Goal: Information Seeking & Learning: Learn about a topic

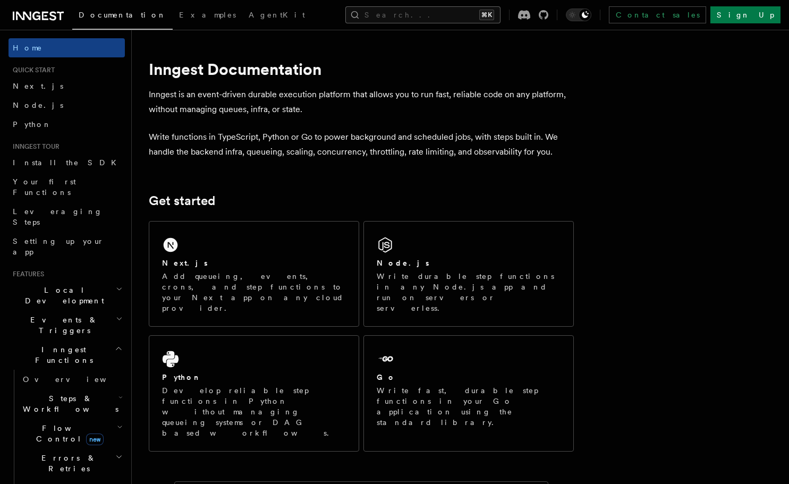
click at [417, 16] on button "Search... ⌘K" at bounding box center [422, 14] width 155 height 17
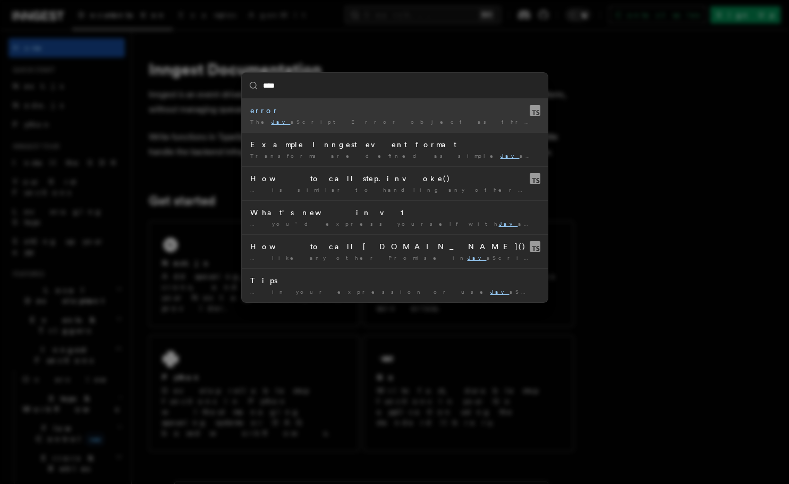
type input "****"
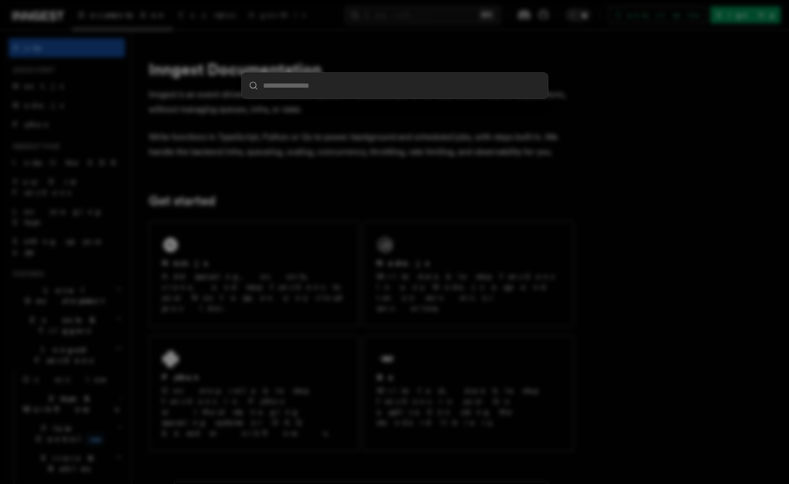
click at [385, 175] on div at bounding box center [394, 242] width 789 height 484
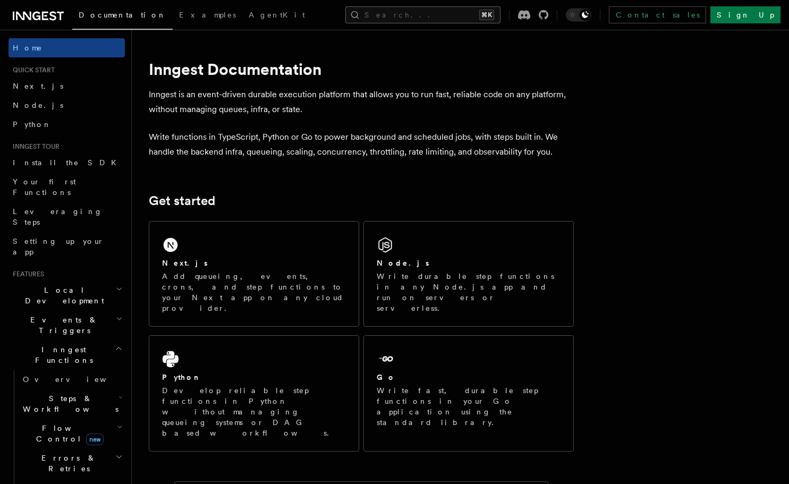
click at [424, 20] on button "Search... ⌘K" at bounding box center [422, 14] width 155 height 17
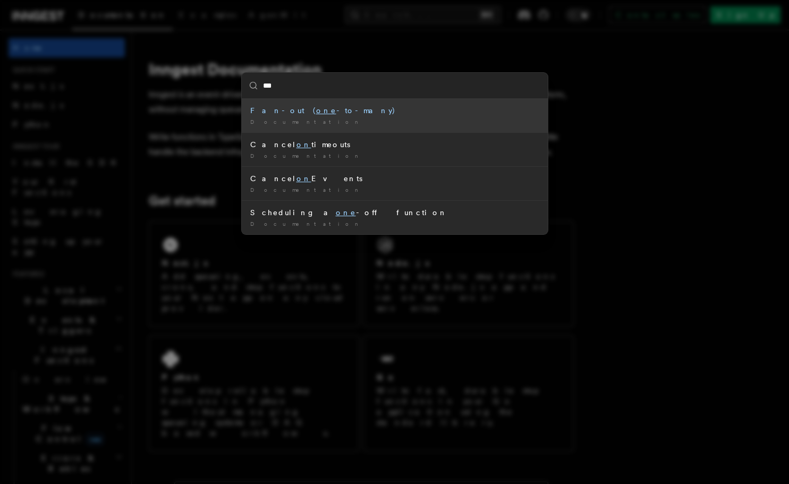
type input "****"
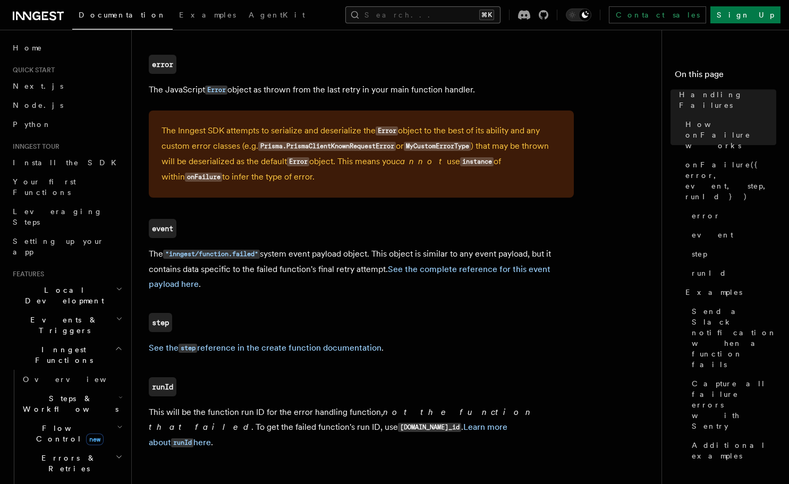
scroll to position [739, 0]
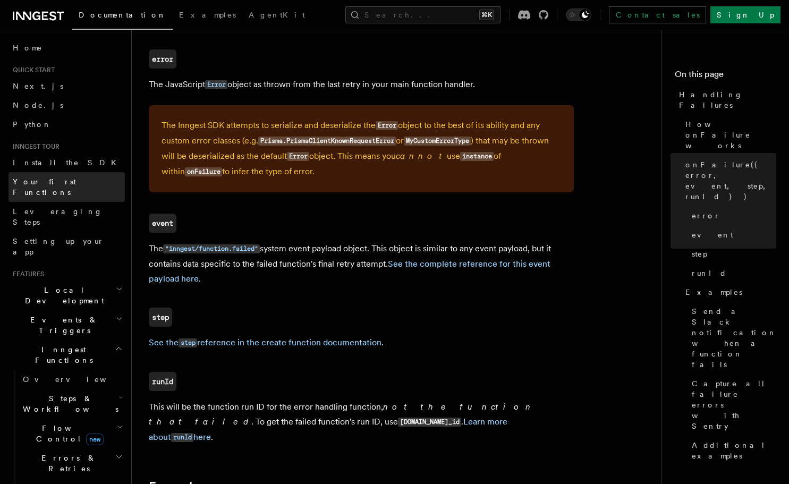
click at [46, 181] on span "Your first Functions" at bounding box center [44, 186] width 63 height 19
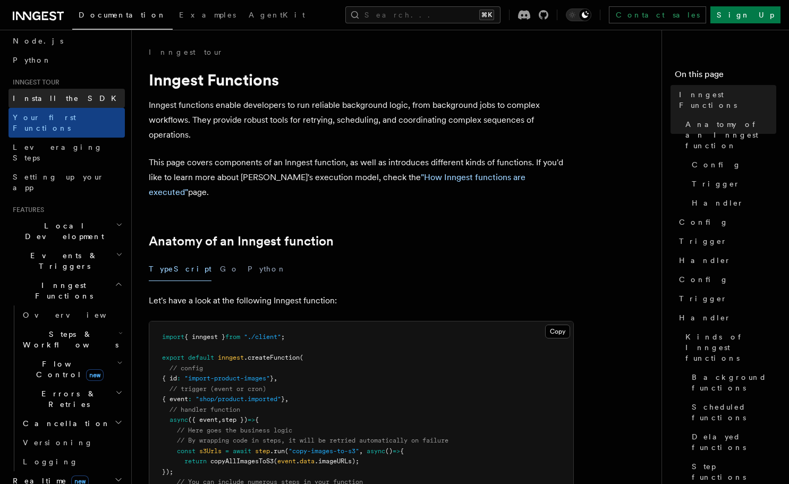
scroll to position [70, 0]
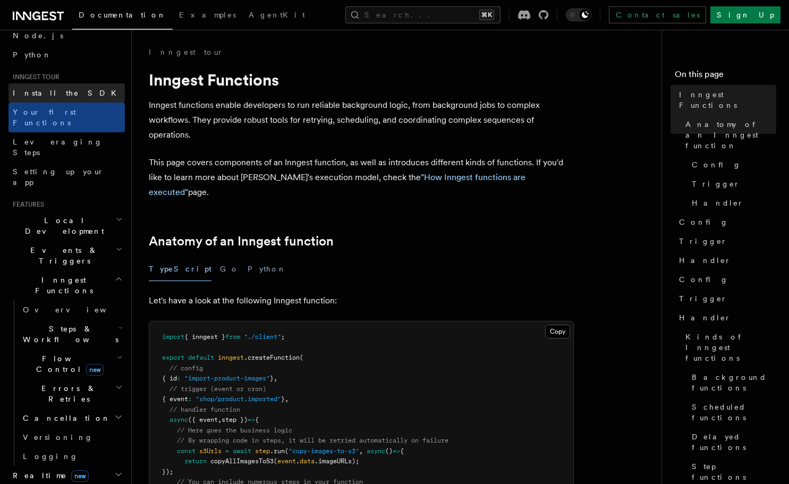
click at [51, 89] on span "Install the SDK" at bounding box center [68, 93] width 110 height 8
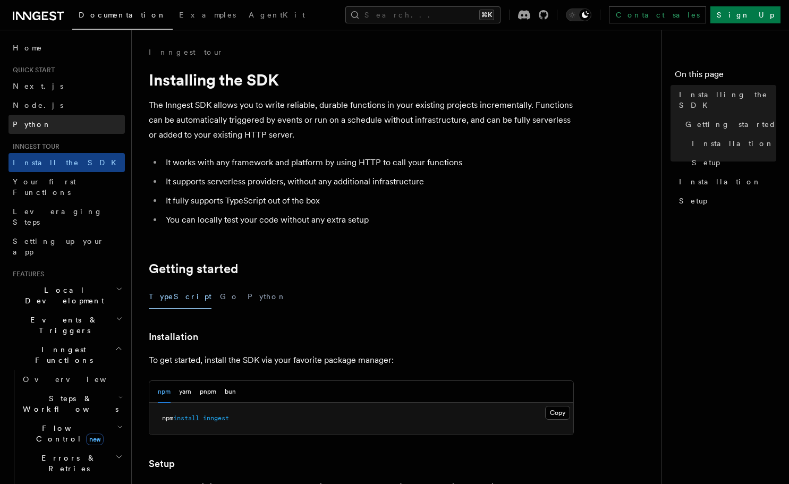
click at [33, 127] on span "Python" at bounding box center [32, 124] width 39 height 8
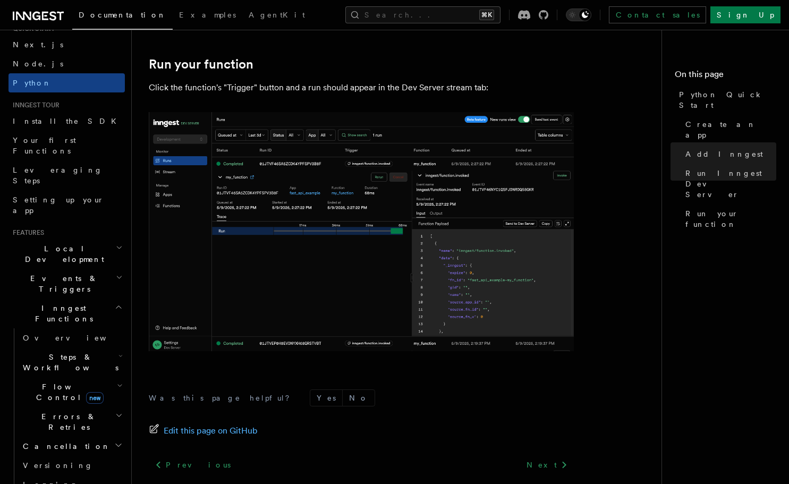
scroll to position [2201, 0]
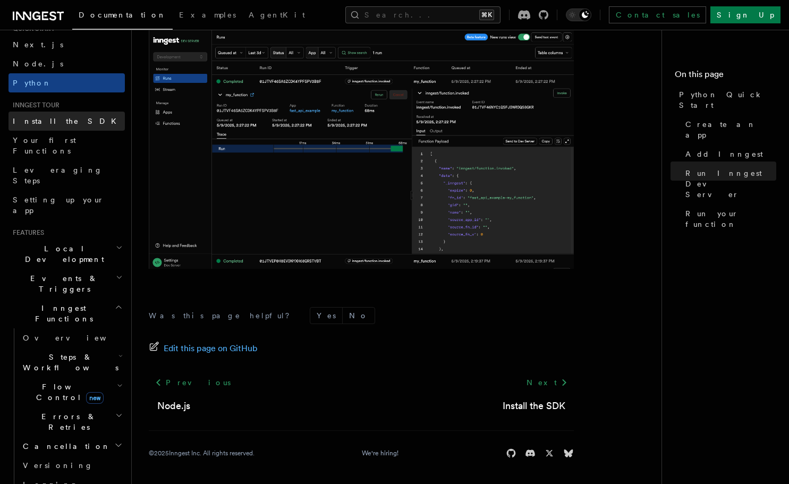
click at [61, 117] on span "Install the SDK" at bounding box center [68, 121] width 110 height 8
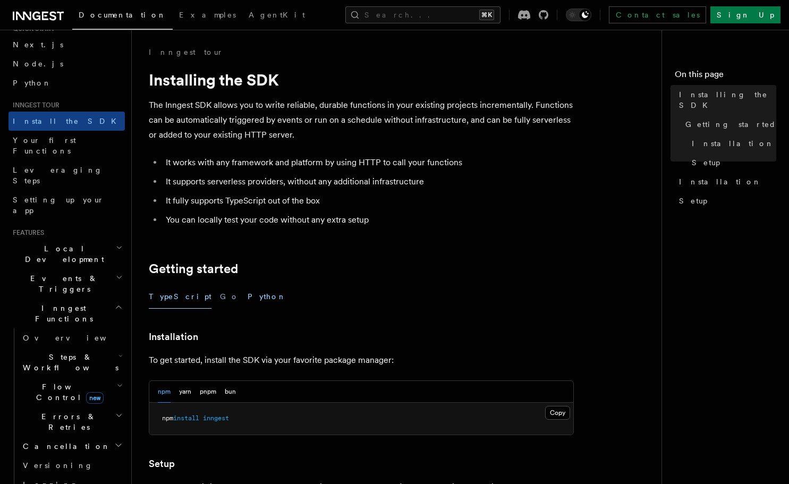
click at [247, 292] on button "Python" at bounding box center [266, 297] width 39 height 24
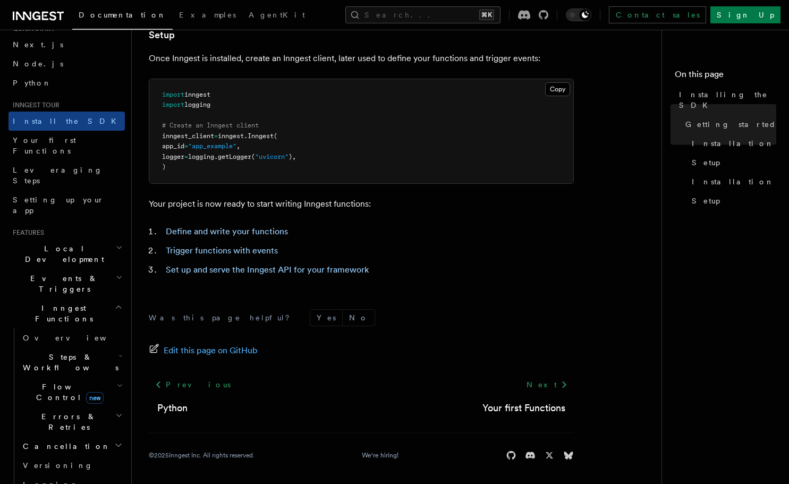
scroll to position [409, 0]
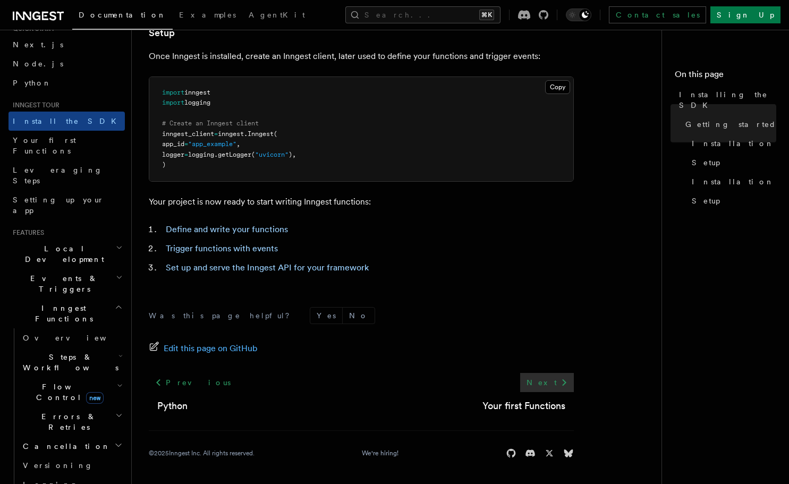
click at [569, 380] on icon at bounding box center [564, 382] width 13 height 13
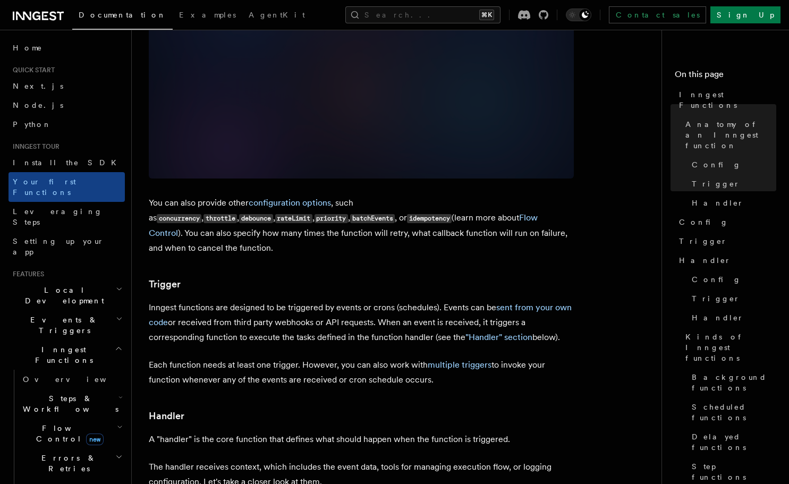
scroll to position [938, 0]
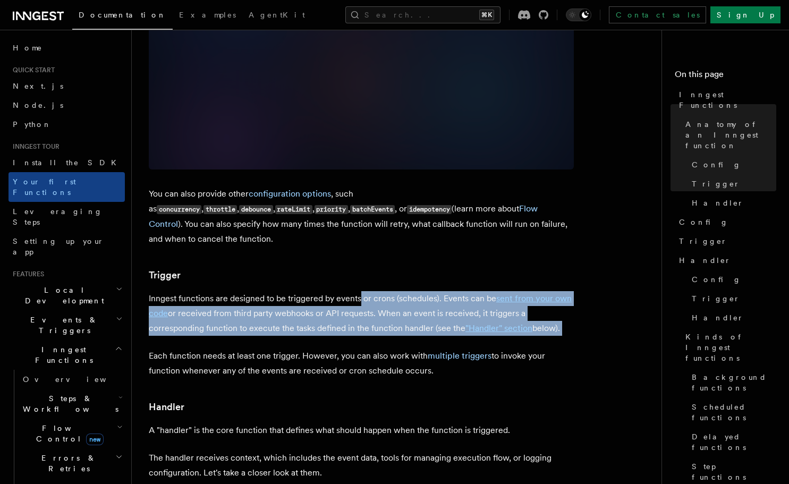
drag, startPoint x: 368, startPoint y: 293, endPoint x: 360, endPoint y: 256, distance: 38.0
click at [360, 256] on article "Inngest tour Inngest Functions Inngest functions enable developers to run relia…" at bounding box center [401, 440] width 504 height 2662
click at [344, 291] on p "Inngest functions are designed to be triggered by events or crons (schedules). …" at bounding box center [361, 313] width 425 height 45
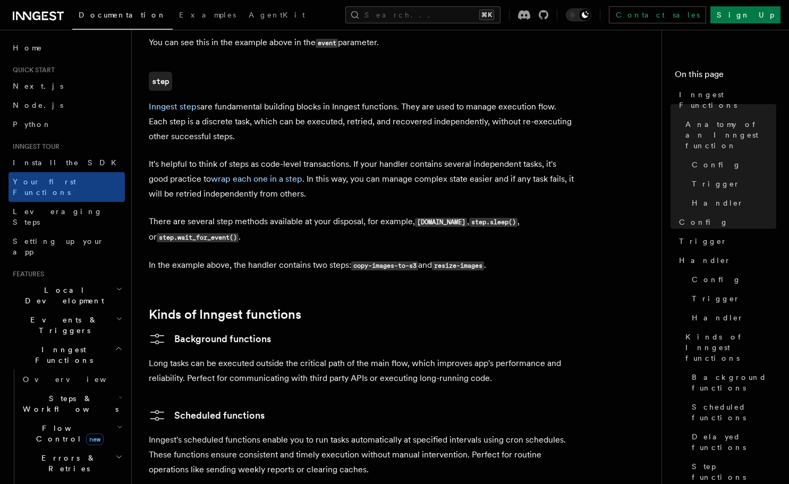
scroll to position [1487, 0]
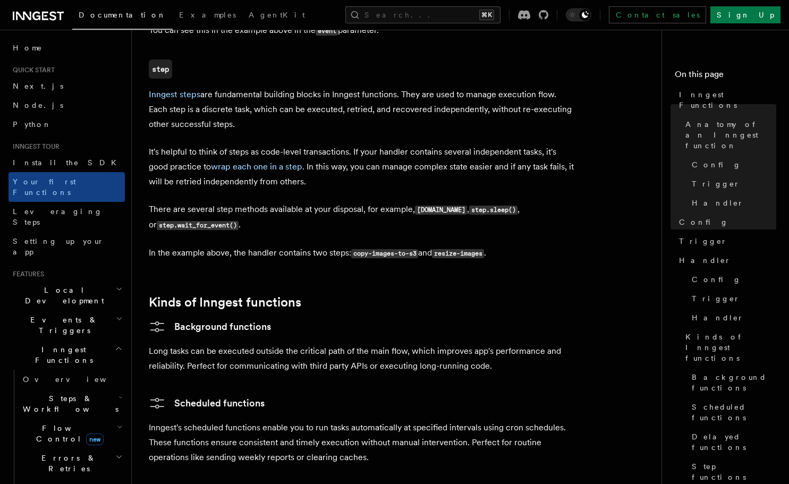
click at [469, 205] on code "step.sleep()" at bounding box center [493, 209] width 48 height 9
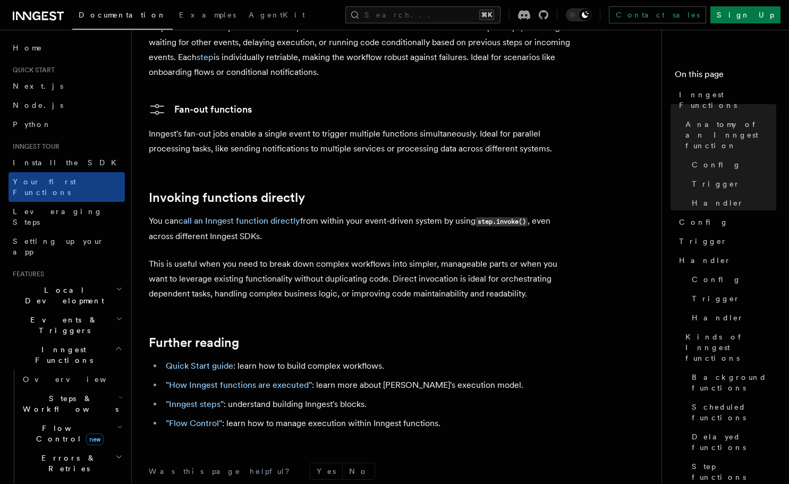
scroll to position [2072, 0]
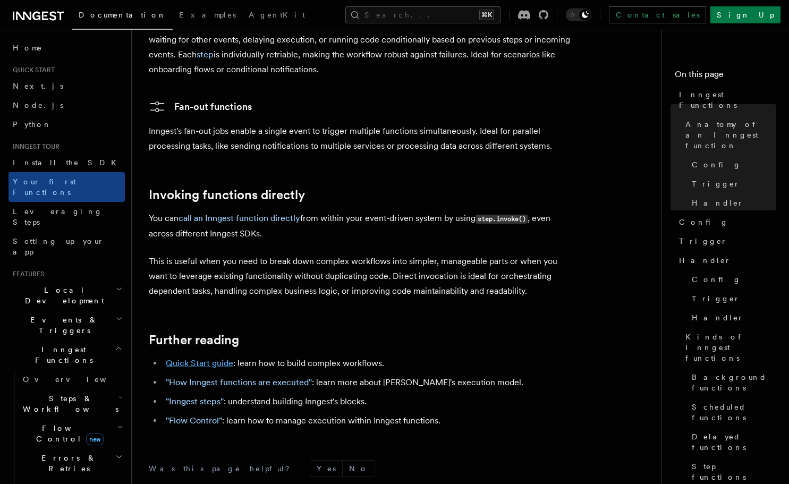
click at [217, 358] on link "Quick Start guide" at bounding box center [199, 363] width 67 height 10
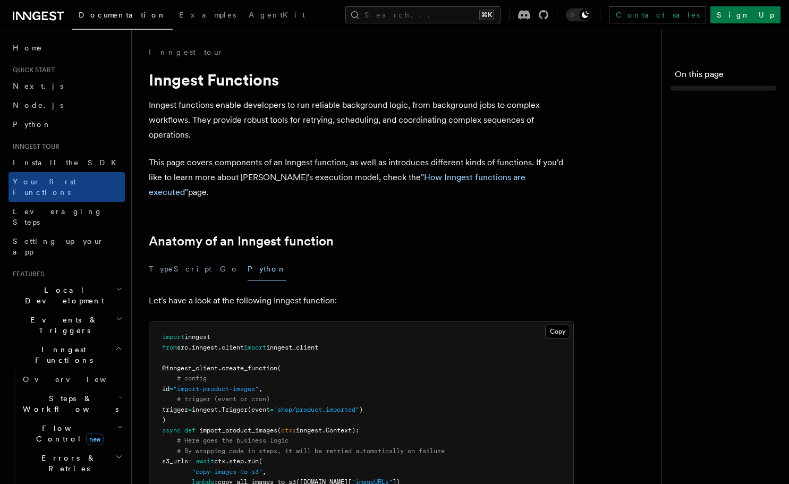
scroll to position [2099, 0]
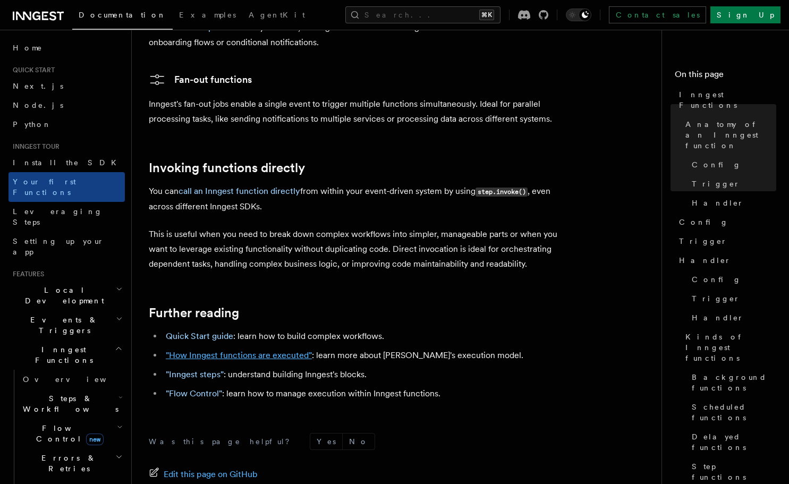
click at [240, 350] on link ""How Inngest functions are executed"" at bounding box center [239, 355] width 146 height 10
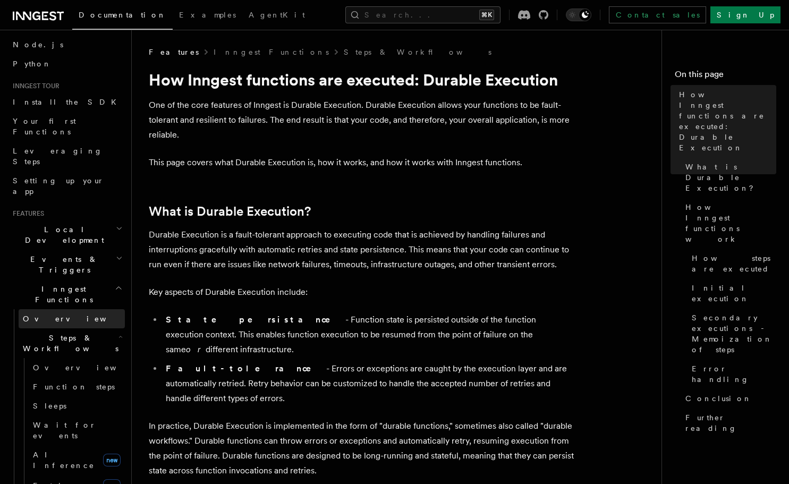
scroll to position [59, 0]
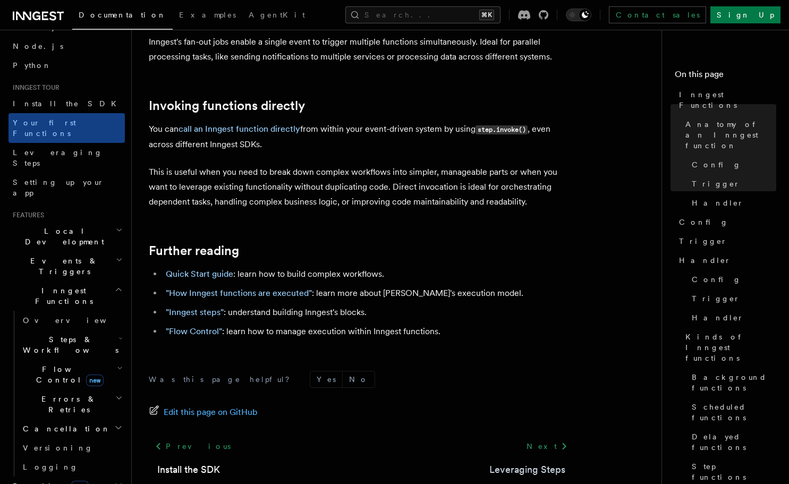
click at [536, 462] on link "Leveraging Steps" at bounding box center [527, 469] width 76 height 15
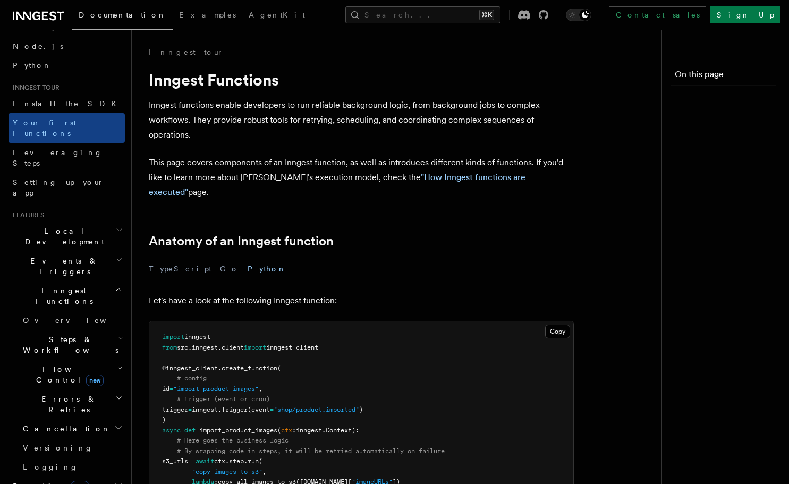
scroll to position [2184, 0]
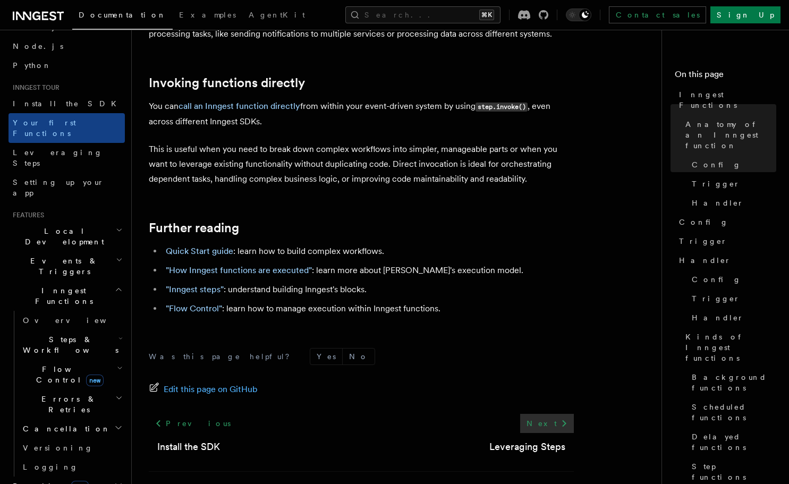
click at [554, 414] on link "Next" at bounding box center [547, 423] width 54 height 19
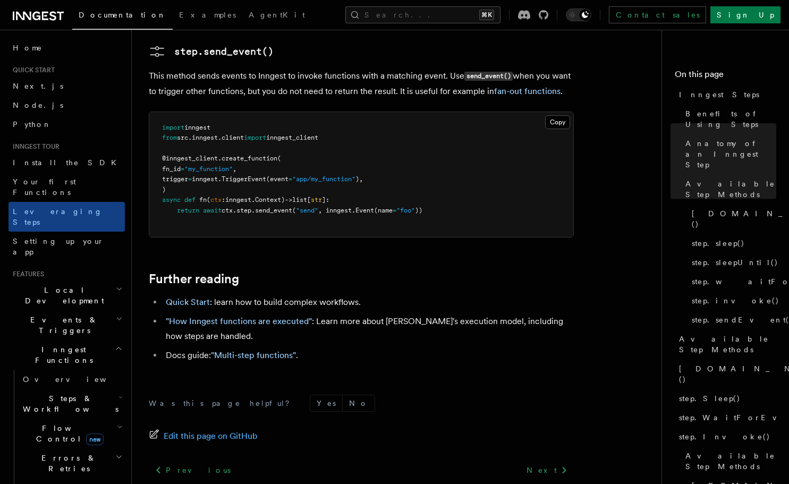
scroll to position [2439, 0]
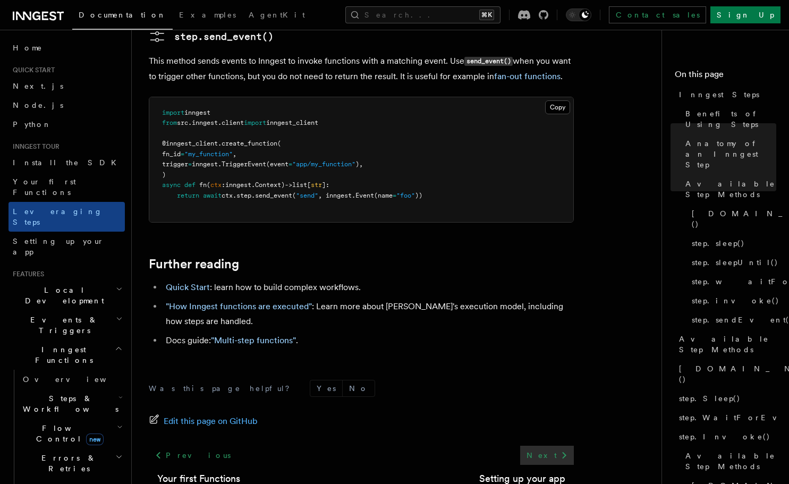
click at [556, 445] on link "Next" at bounding box center [547, 454] width 54 height 19
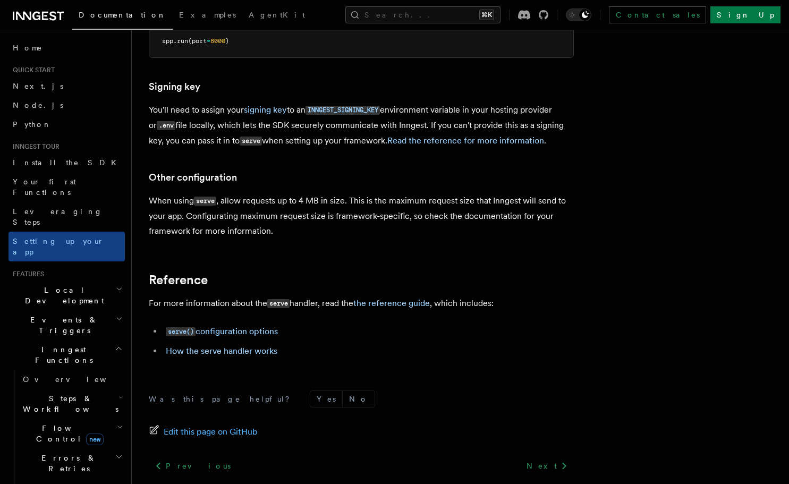
scroll to position [783, 0]
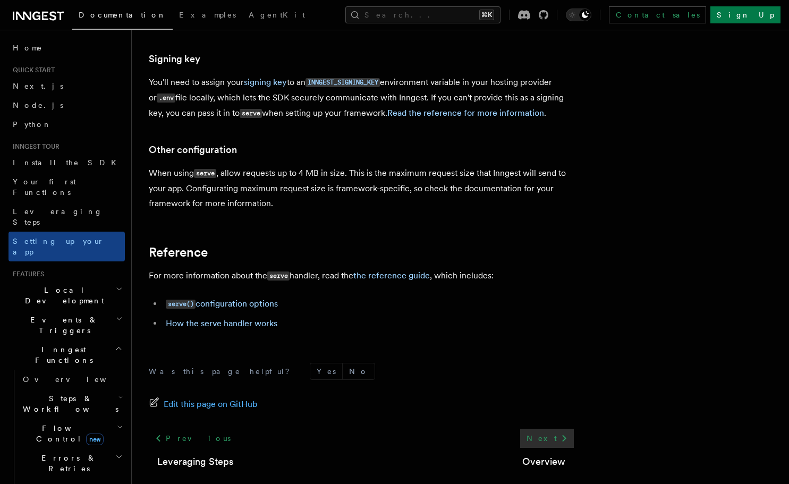
click at [554, 429] on link "Next" at bounding box center [547, 438] width 54 height 19
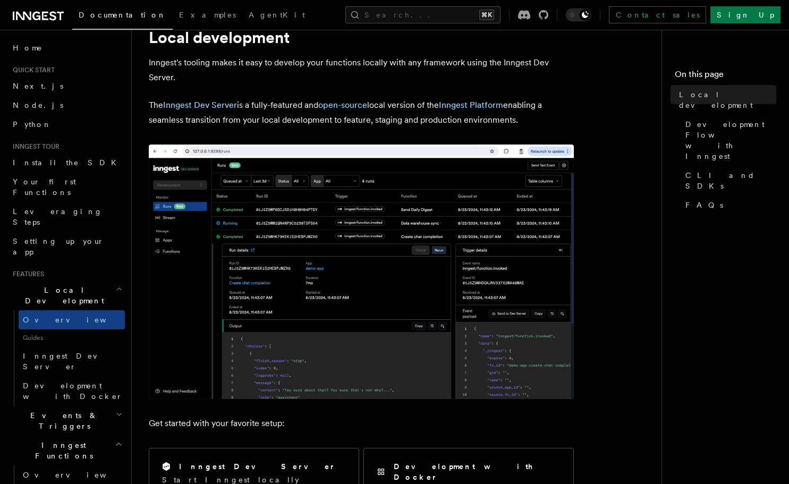
scroll to position [43, 0]
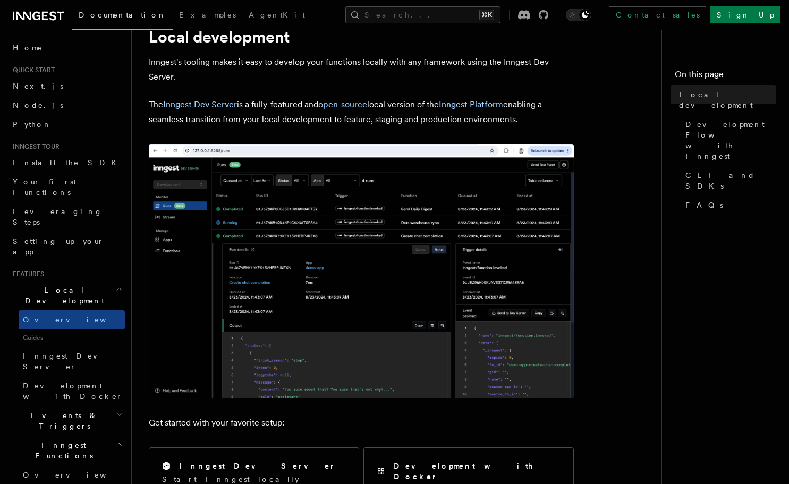
click at [116, 410] on icon "button" at bounding box center [119, 414] width 7 height 8
click at [58, 435] on link "Overview" at bounding box center [72, 444] width 106 height 19
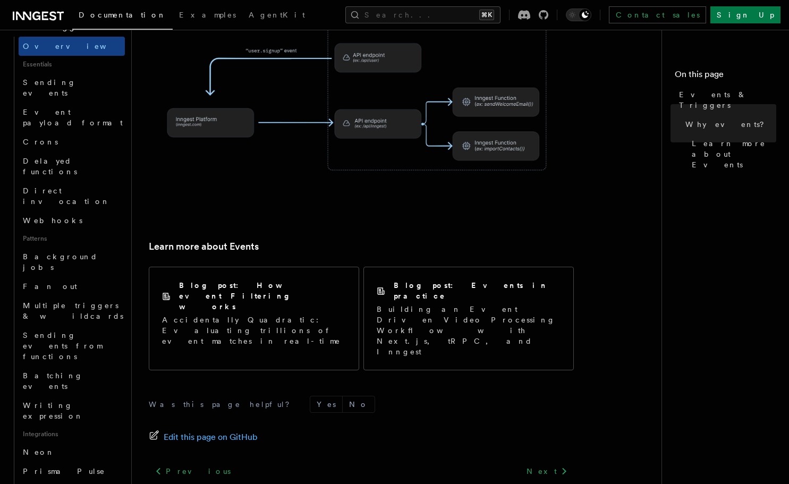
scroll to position [671, 0]
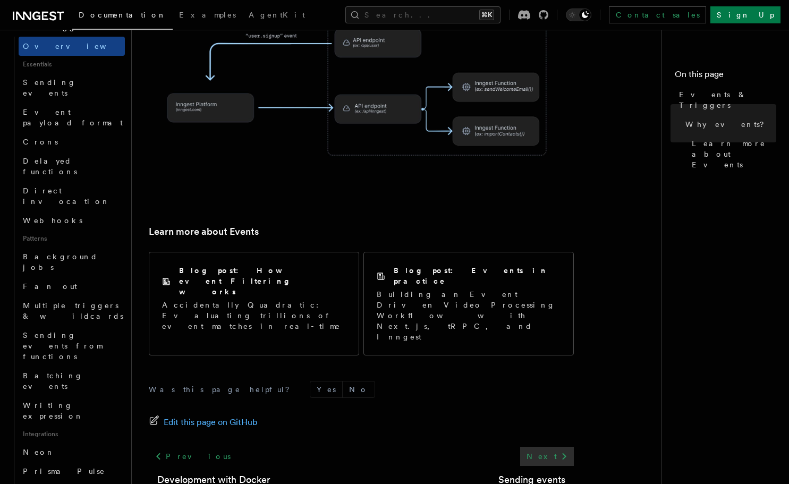
click at [560, 450] on icon at bounding box center [564, 456] width 13 height 13
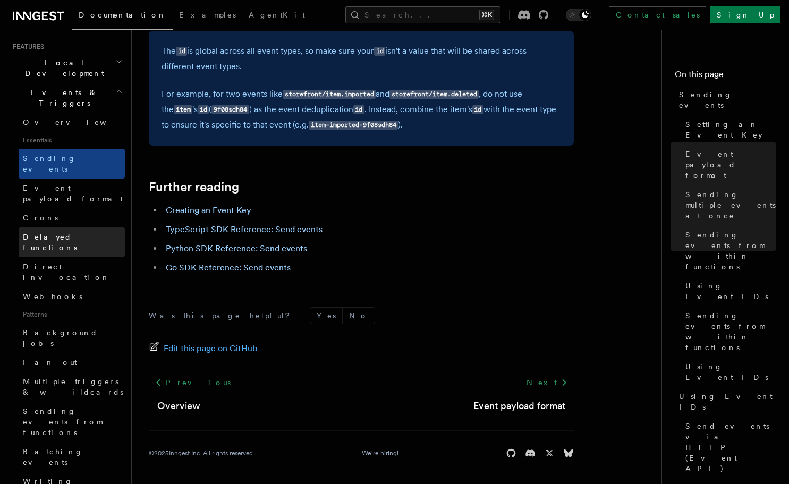
scroll to position [232, 0]
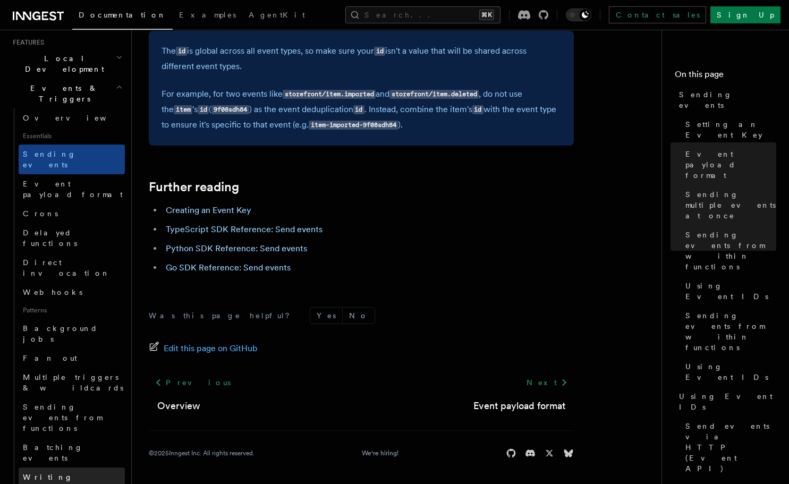
click at [75, 473] on span "Writing expression" at bounding box center [53, 482] width 61 height 19
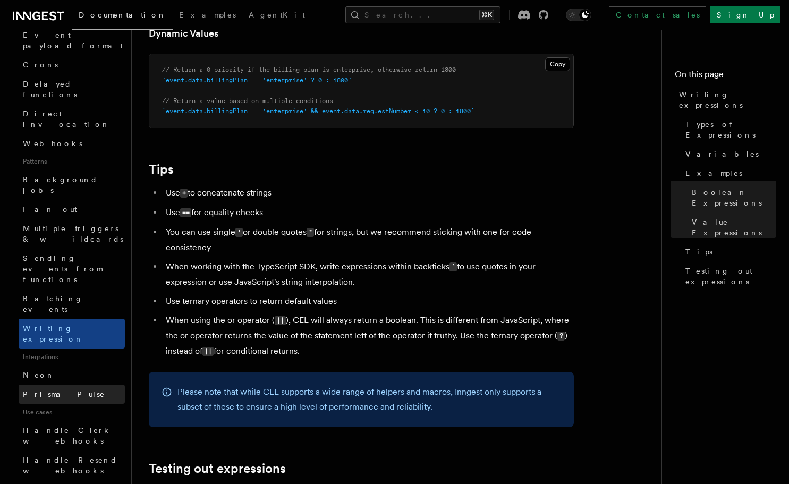
scroll to position [390, 0]
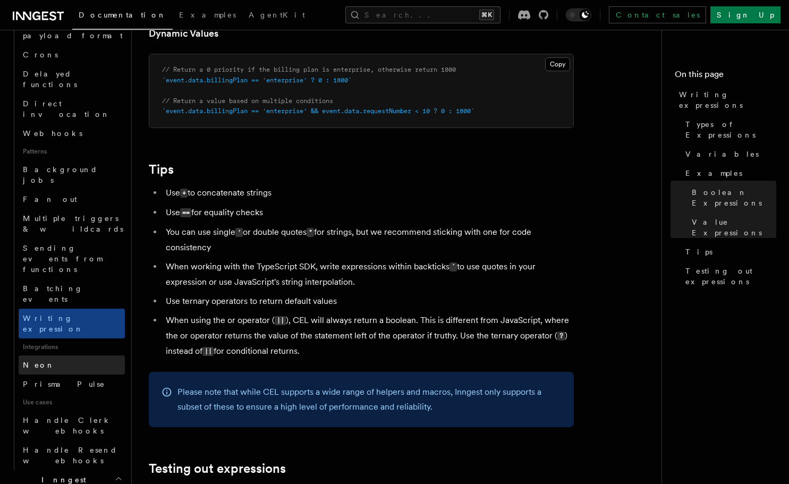
click at [62, 355] on link "Neon" at bounding box center [72, 364] width 106 height 19
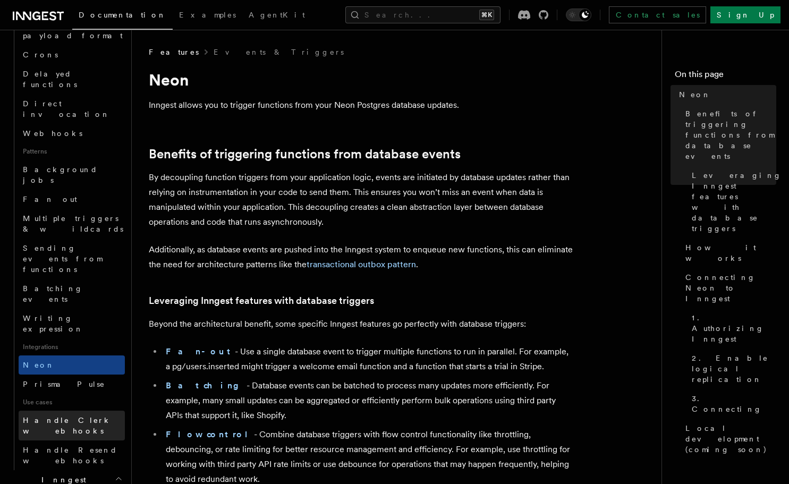
click at [83, 410] on link "Handle Clerk webhooks" at bounding box center [72, 425] width 106 height 30
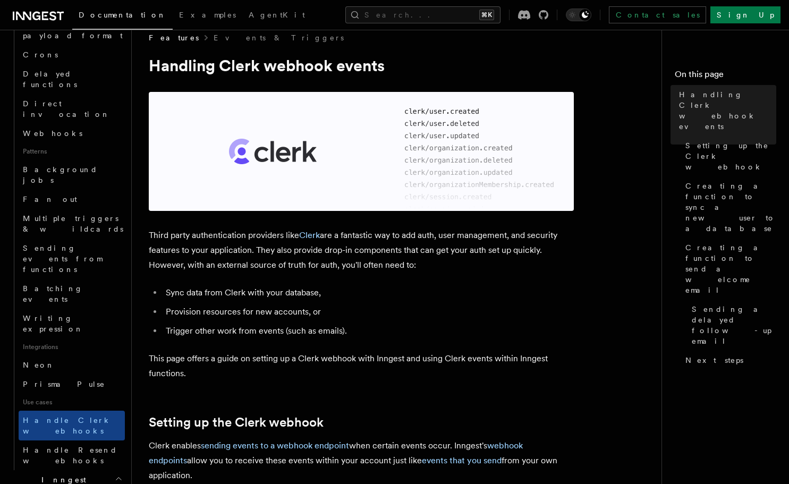
scroll to position [15, 0]
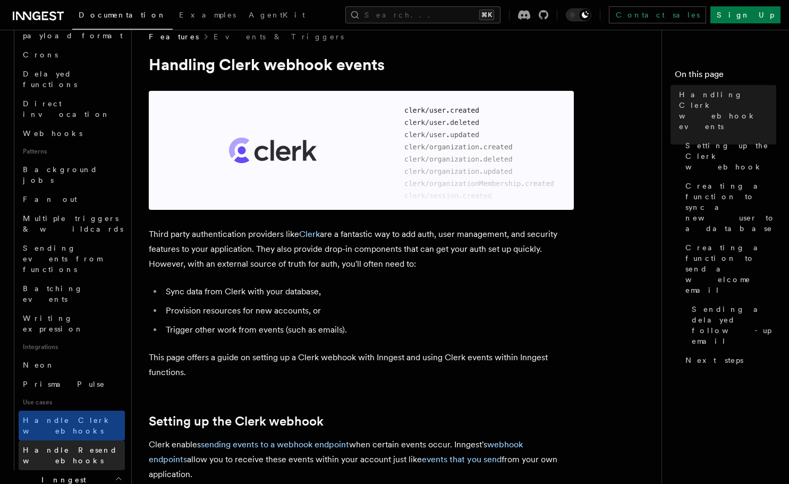
click at [65, 445] on span "Handle Resend webhooks" at bounding box center [70, 454] width 95 height 19
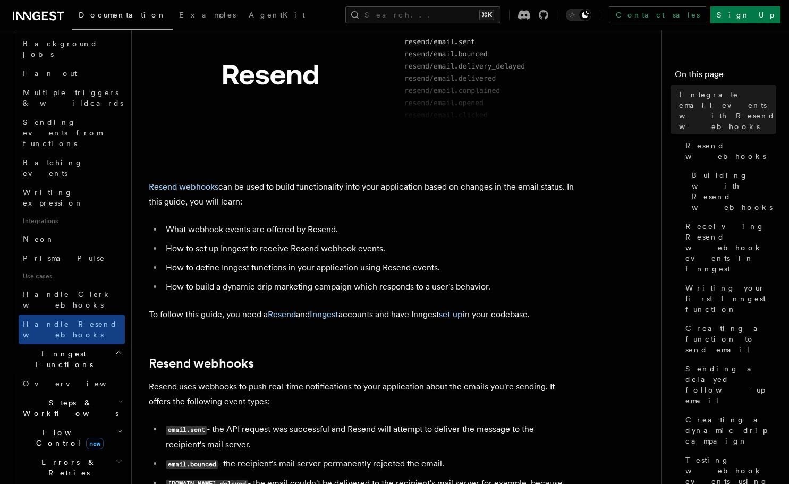
scroll to position [521, 0]
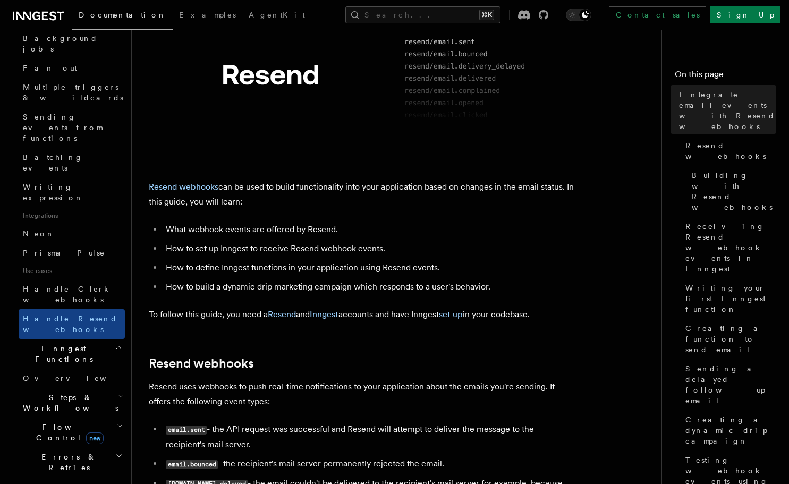
click at [65, 392] on span "Steps & Workflows" at bounding box center [69, 402] width 100 height 21
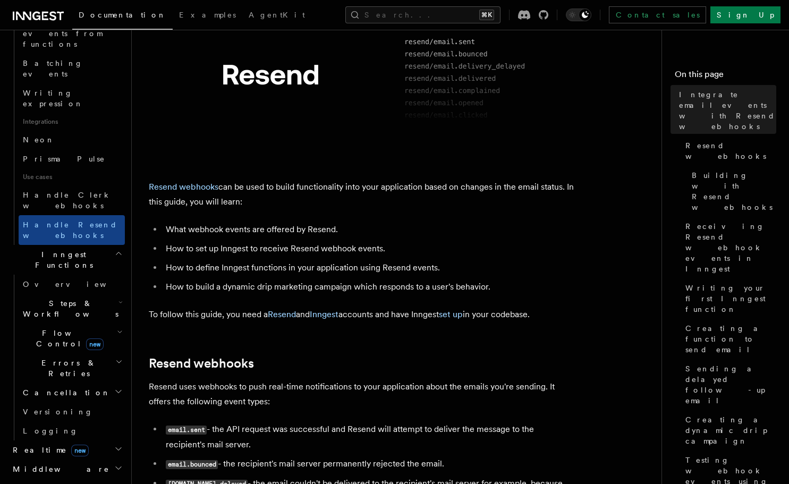
scroll to position [616, 0]
click at [78, 297] on span "Steps & Workflows" at bounding box center [69, 307] width 100 height 21
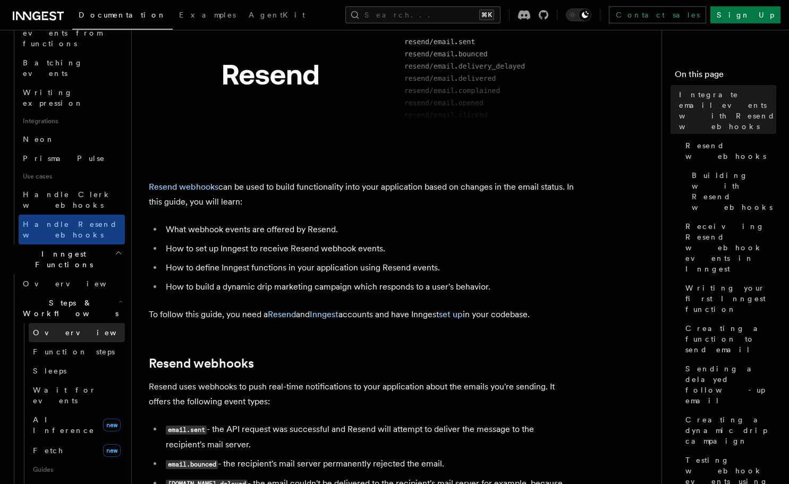
click at [70, 323] on link "Overview" at bounding box center [77, 332] width 96 height 19
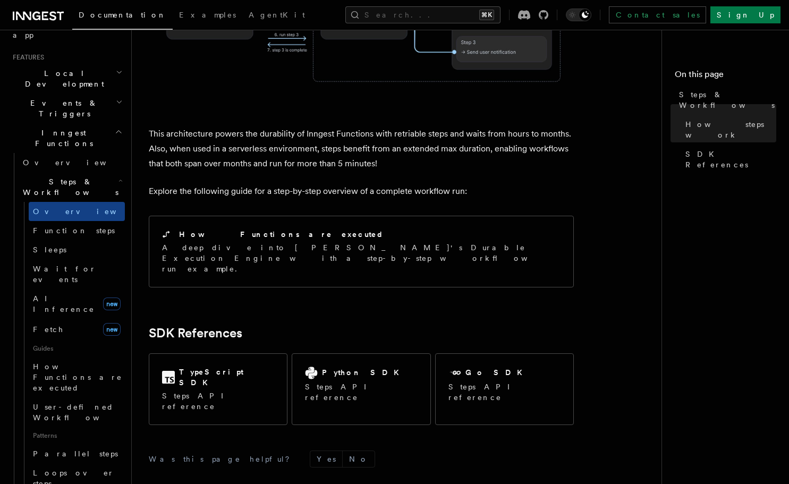
scroll to position [1014, 0]
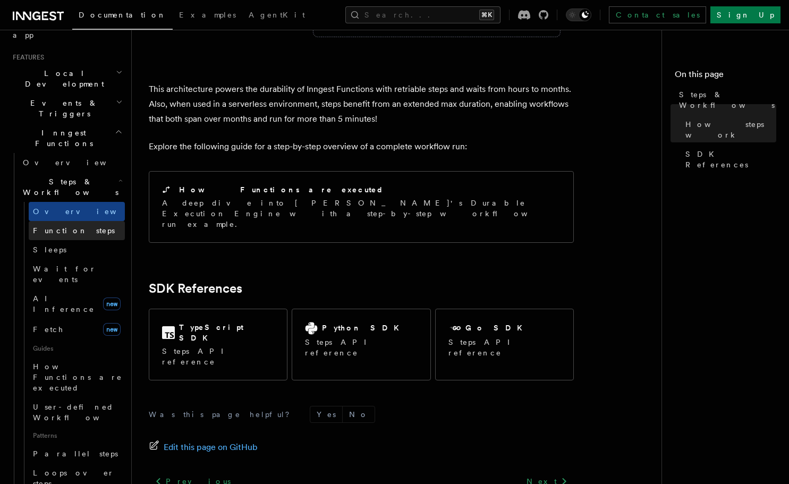
click at [58, 226] on span "Function steps" at bounding box center [74, 230] width 82 height 8
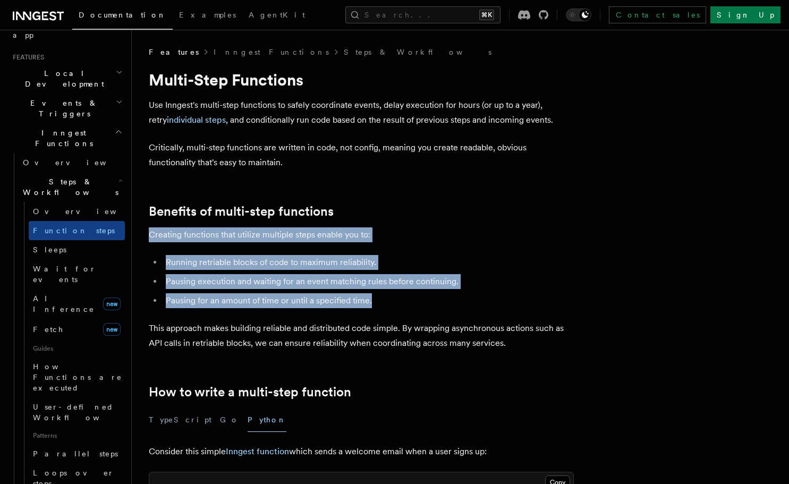
drag, startPoint x: 398, startPoint y: 301, endPoint x: 150, endPoint y: 241, distance: 255.1
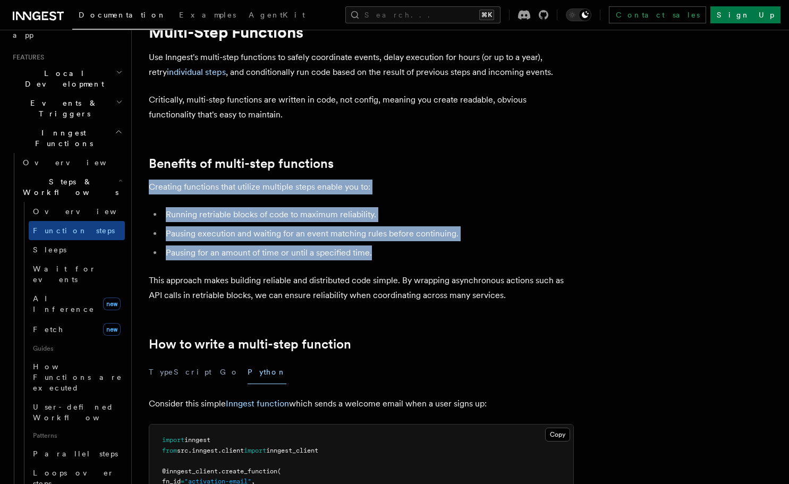
scroll to position [48, 0]
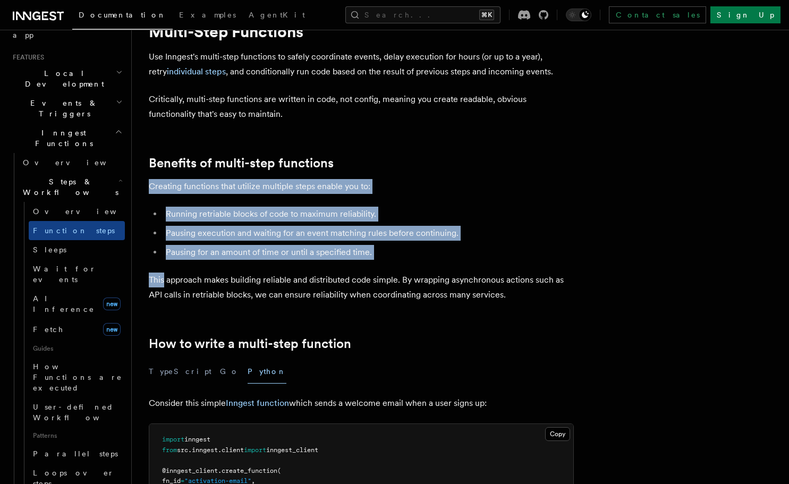
drag, startPoint x: 151, startPoint y: 265, endPoint x: 140, endPoint y: 186, distance: 79.4
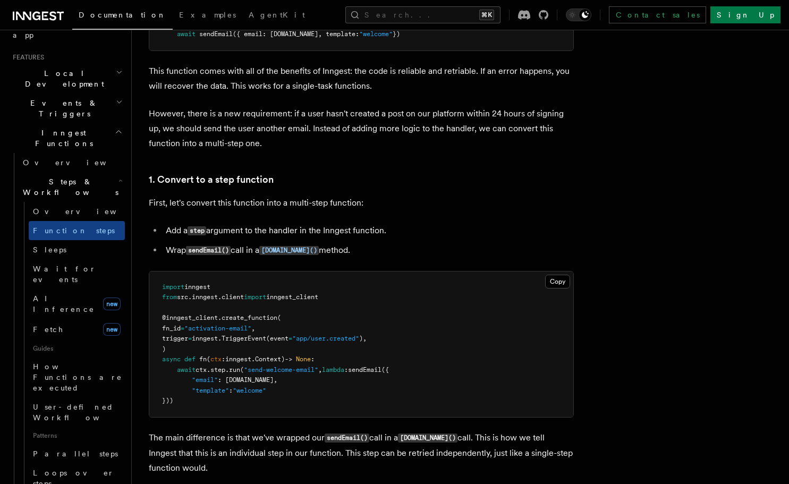
scroll to position [537, 0]
click at [53, 319] on link "Fetch new" at bounding box center [77, 329] width 96 height 21
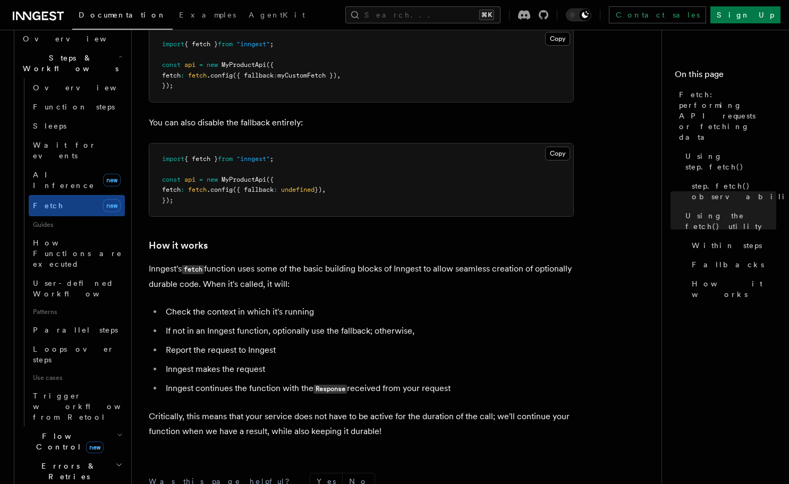
scroll to position [2333, 0]
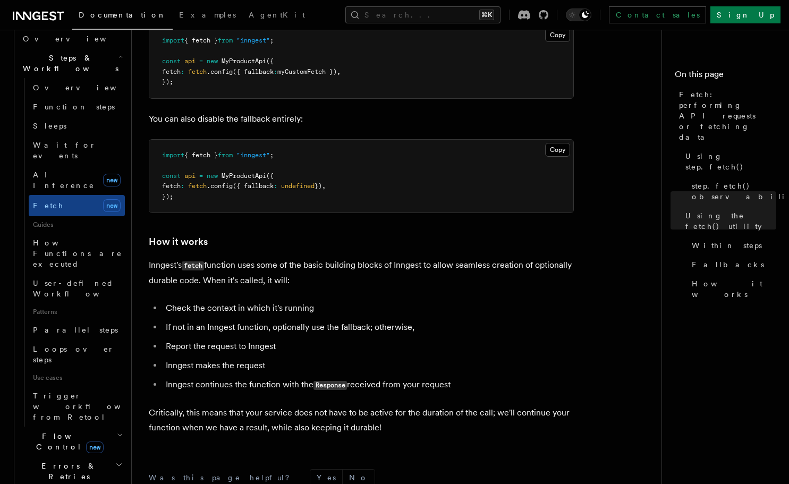
scroll to position [2342, 0]
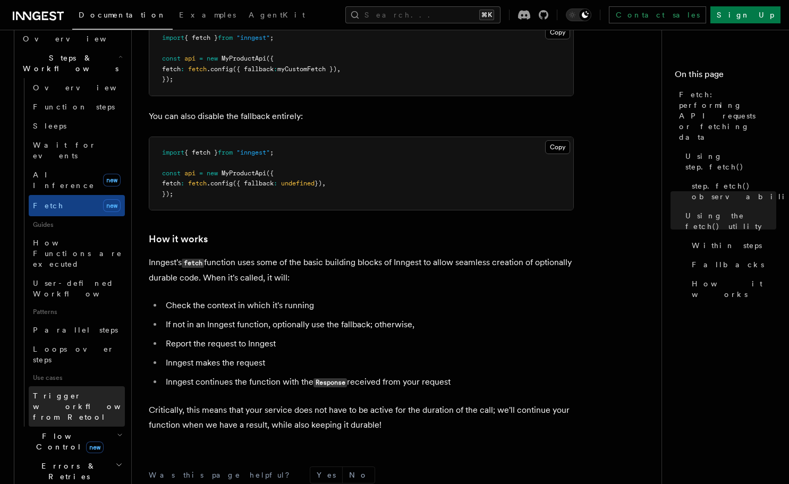
click at [71, 391] on span "Trigger workflows from Retool" at bounding box center [91, 406] width 117 height 30
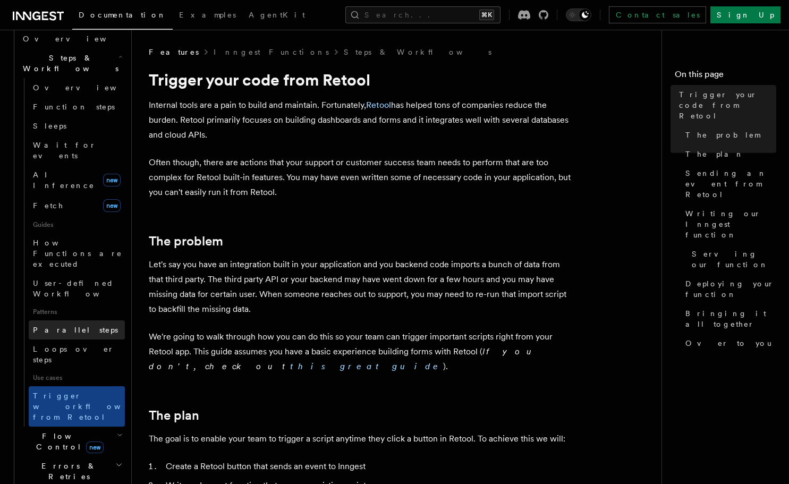
click at [62, 320] on link "Parallel steps" at bounding box center [77, 329] width 96 height 19
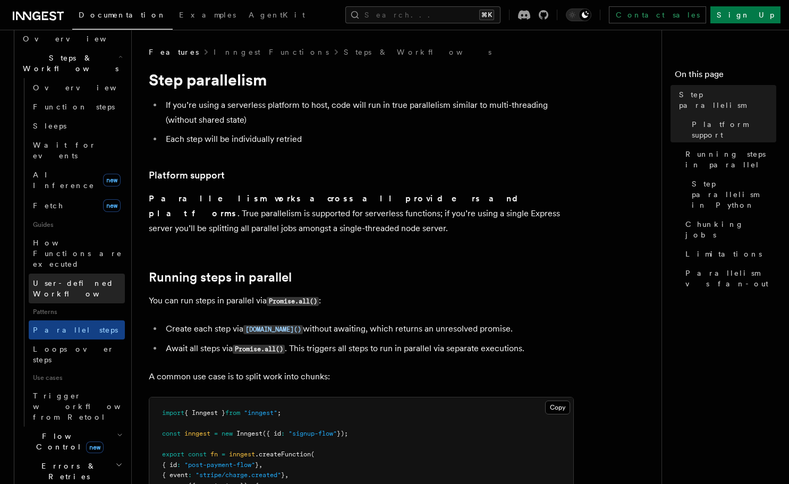
click at [65, 273] on link "User-defined Workflows" at bounding box center [77, 288] width 96 height 30
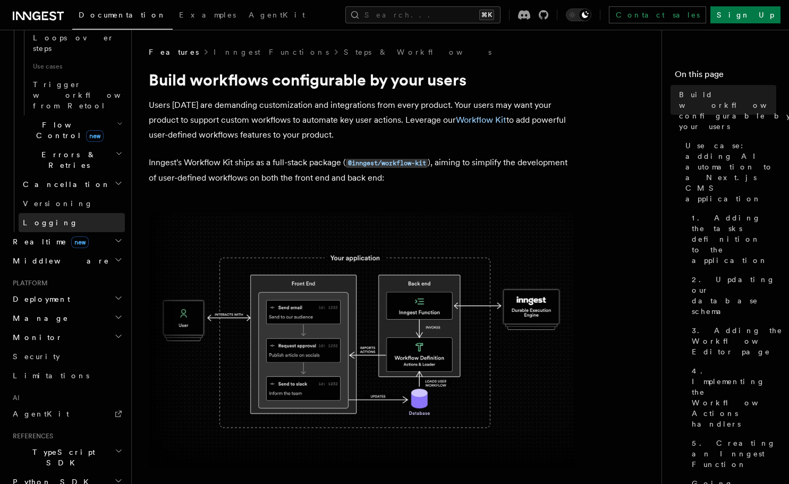
scroll to position [653, 0]
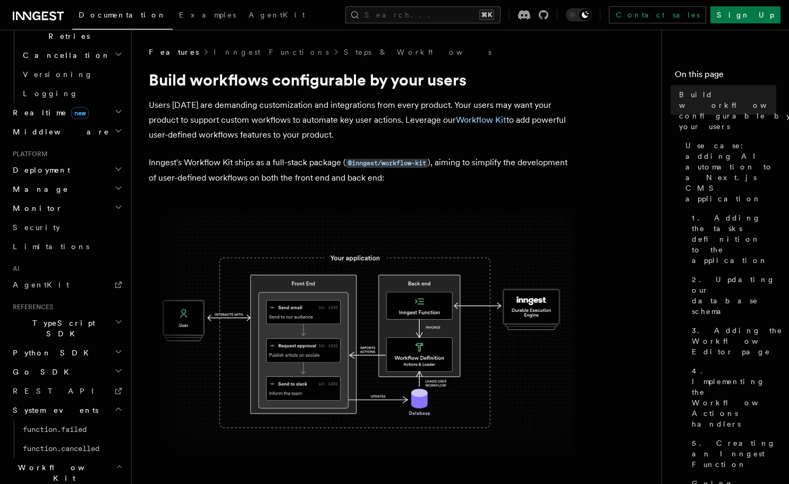
scroll to position [786, 0]
